Goal: Information Seeking & Learning: Learn about a topic

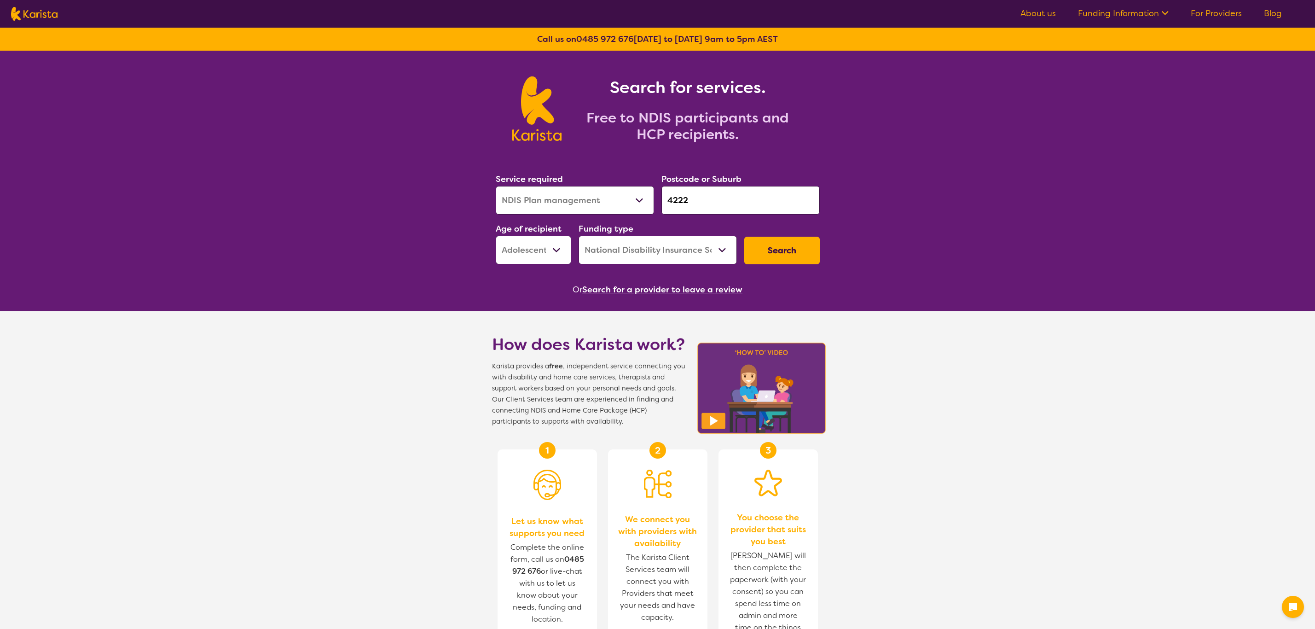
select select "NDIS Plan management"
select select "AS"
select select "NDIS"
click at [779, 245] on button "Search" at bounding box center [781, 251] width 75 height 28
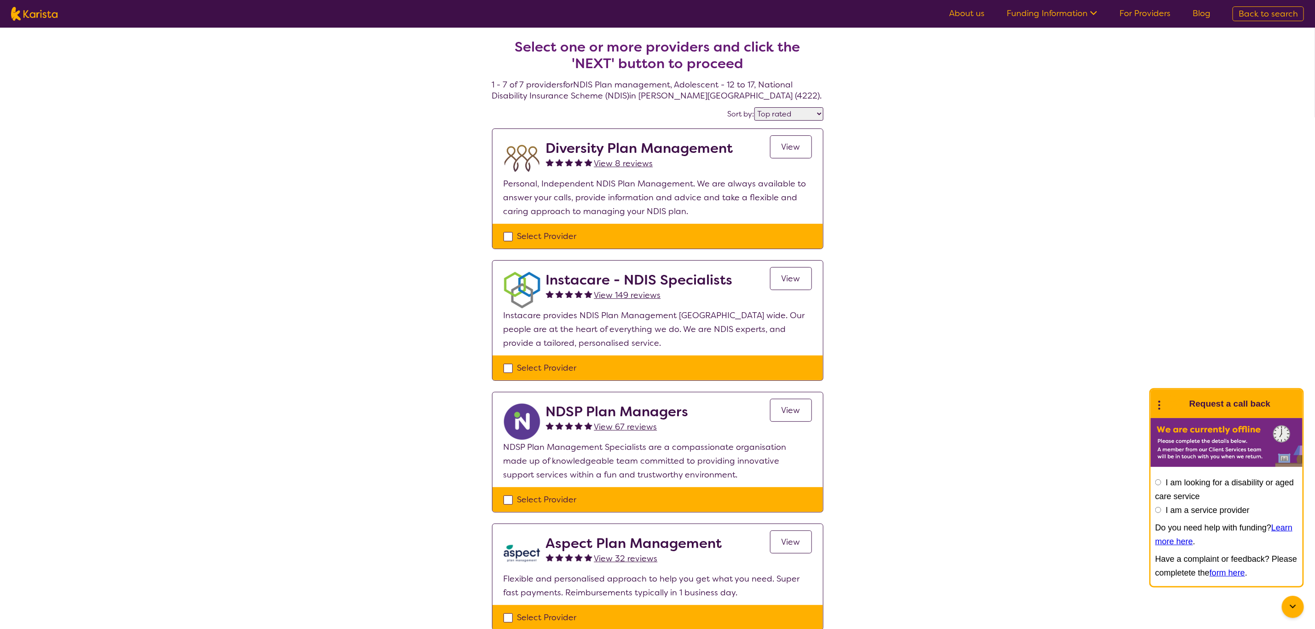
click at [816, 107] on div "Sort by: Highly reviewed Top rated" at bounding box center [657, 114] width 331 height 14
click at [816, 105] on section "Select one or more providers and click the 'NEXT' button to proceed 1 - 7 of 7 …" at bounding box center [657, 524] width 353 height 993
click at [817, 116] on select "Highly reviewed Top rated" at bounding box center [788, 113] width 69 height 13
select select "highly_reviewed"
click at [754, 107] on select "Highly reviewed Top rated" at bounding box center [788, 113] width 69 height 13
